Goal: Transaction & Acquisition: Book appointment/travel/reservation

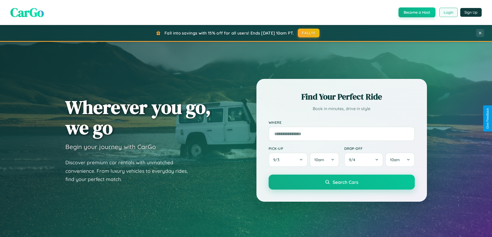
click at [448, 12] on button "Login" at bounding box center [448, 12] width 18 height 9
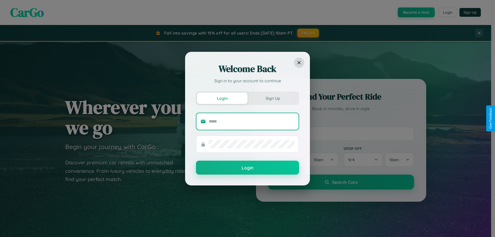
click at [252, 121] on input "text" at bounding box center [252, 121] width 86 height 8
type input "**********"
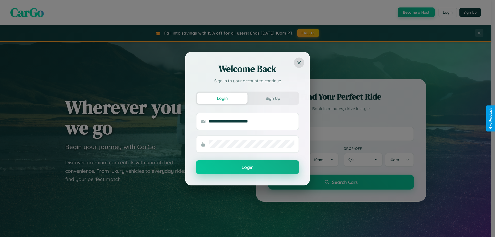
click at [248, 167] on button "Login" at bounding box center [247, 167] width 103 height 14
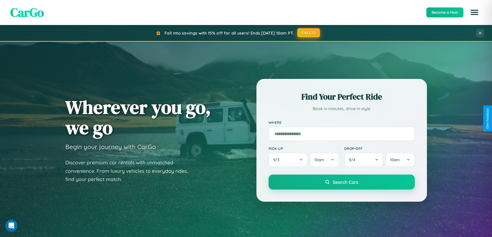
click at [309, 33] on button "FALL15" at bounding box center [308, 32] width 23 height 9
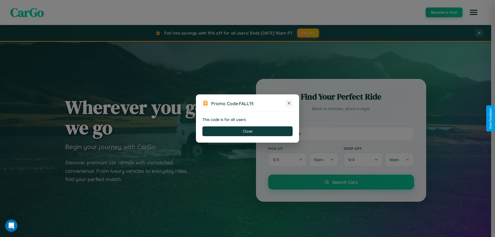
click at [289, 103] on icon at bounding box center [289, 103] width 5 height 5
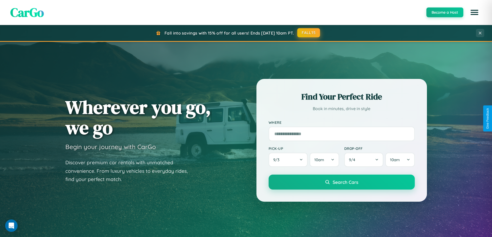
click at [309, 33] on button "FALL15" at bounding box center [308, 32] width 23 height 9
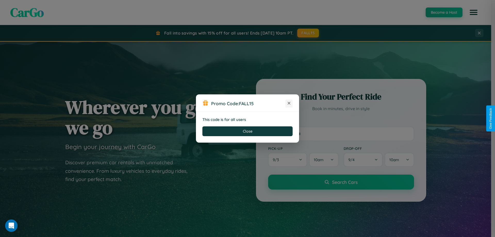
click at [289, 103] on icon at bounding box center [289, 103] width 5 height 5
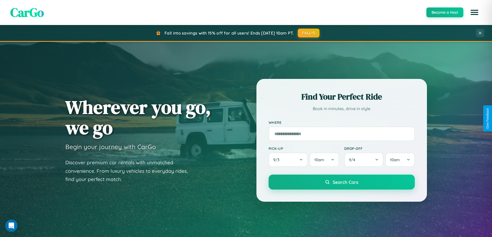
scroll to position [222, 0]
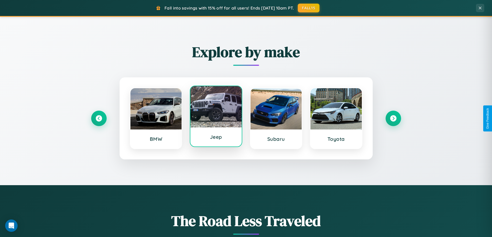
click at [216, 116] on div at bounding box center [215, 106] width 51 height 41
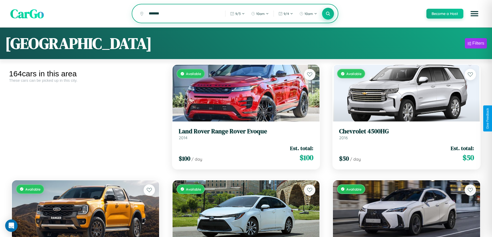
click at [327, 14] on icon at bounding box center [327, 13] width 5 height 5
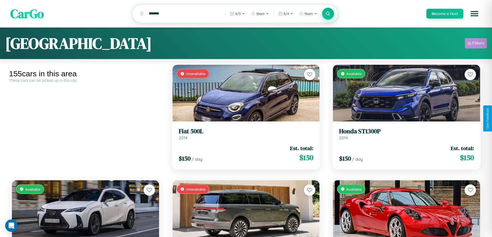
click at [475, 44] on div "Filters" at bounding box center [478, 43] width 12 height 5
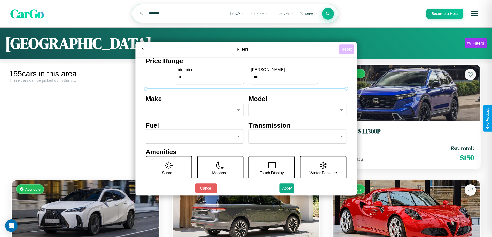
click at [347, 49] on button "Reset" at bounding box center [346, 49] width 15 height 10
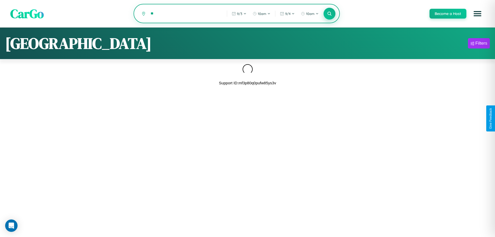
type input "*"
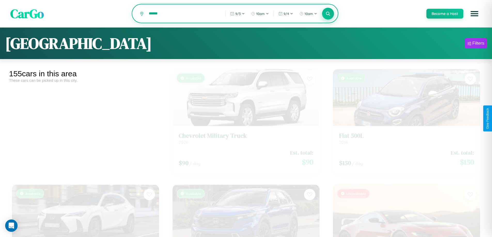
type input "******"
click at [327, 14] on icon at bounding box center [327, 13] width 5 height 5
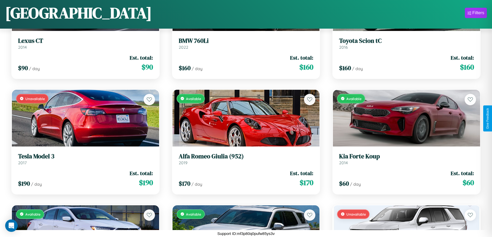
scroll to position [6428, 0]
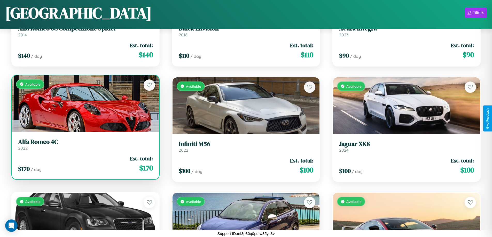
click at [85, 145] on h3 "Alfa Romeo 4C" at bounding box center [85, 141] width 135 height 7
